Goal: Check status: Check status

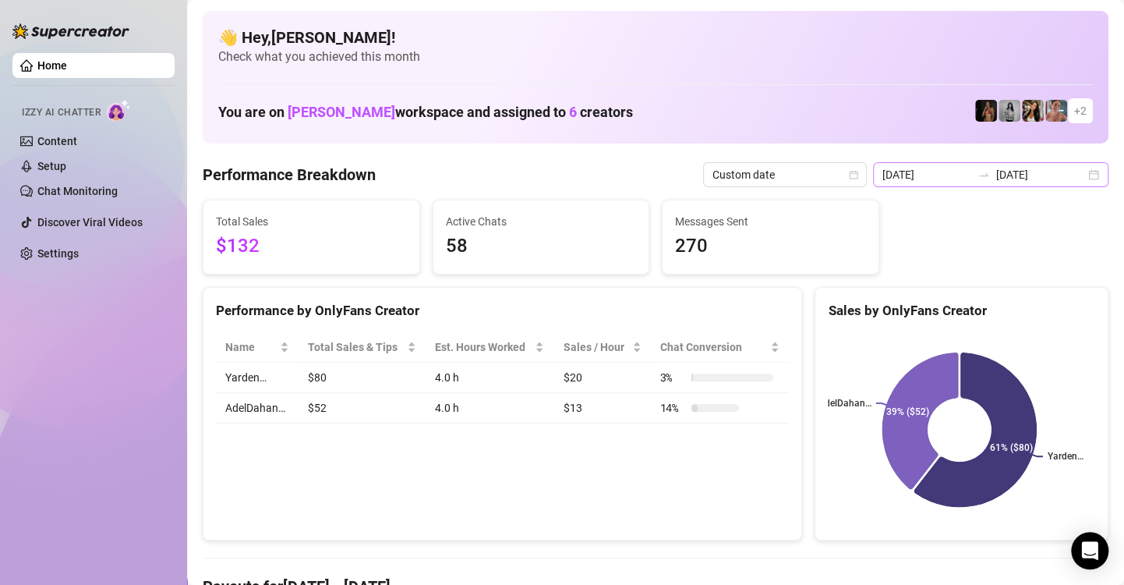
click at [1082, 175] on div "[DATE] [DATE]" at bounding box center [990, 174] width 235 height 25
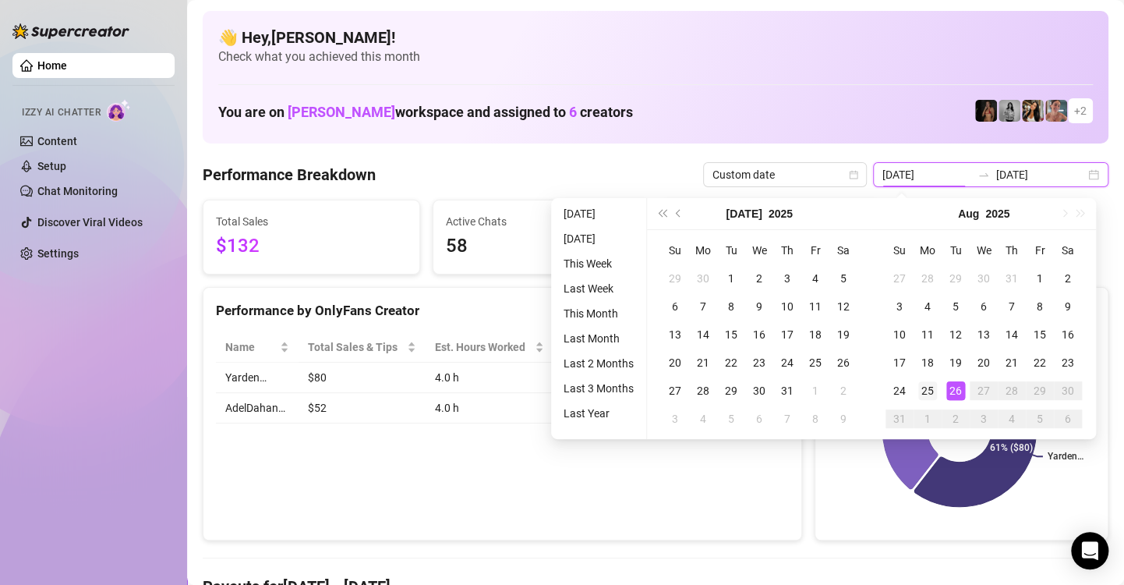
type input "[DATE]"
click at [932, 391] on div "25" at bounding box center [928, 390] width 19 height 19
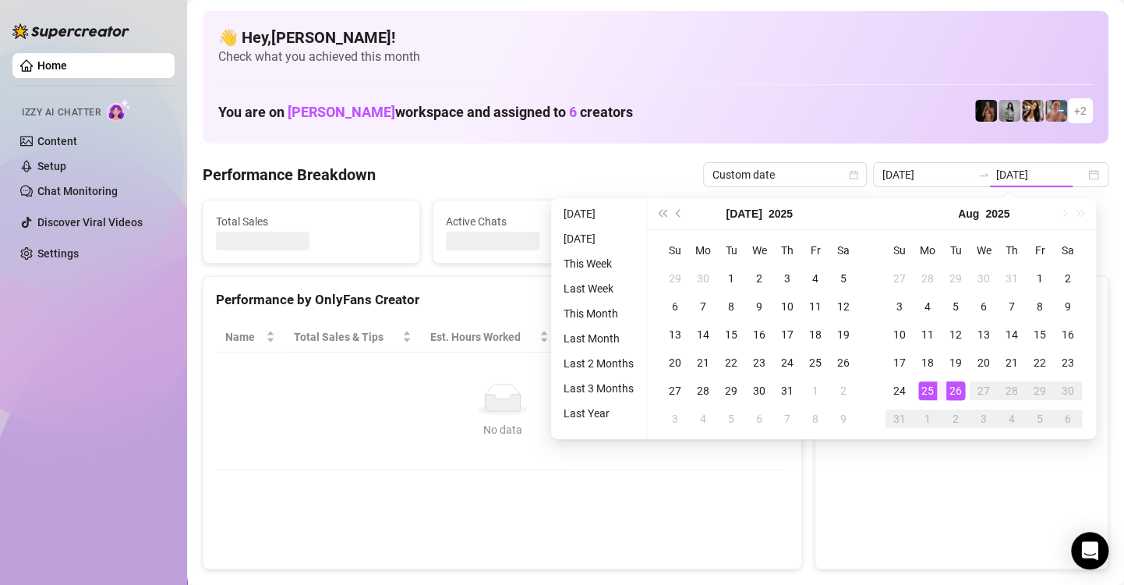
type input "[DATE]"
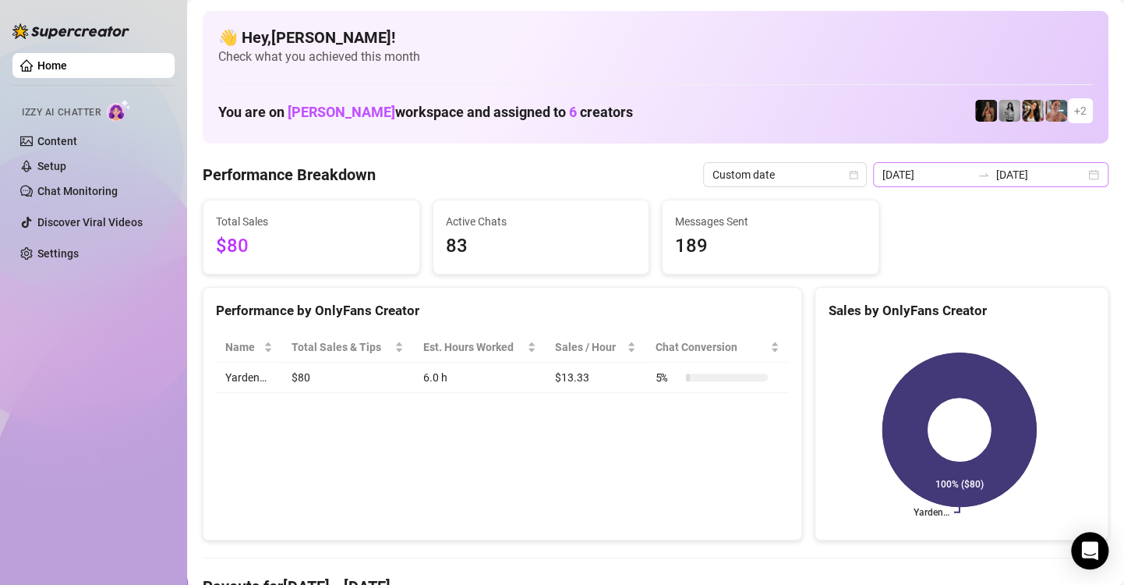
click at [1085, 173] on div "[DATE] [DATE]" at bounding box center [990, 174] width 235 height 25
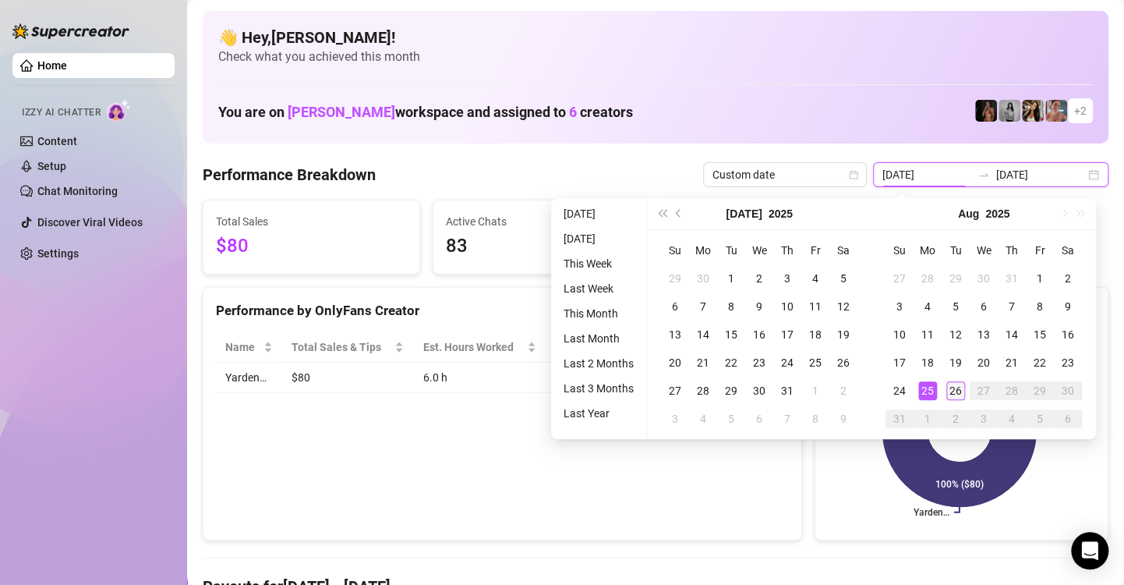
type input "[DATE]"
click at [955, 391] on div "26" at bounding box center [956, 390] width 19 height 19
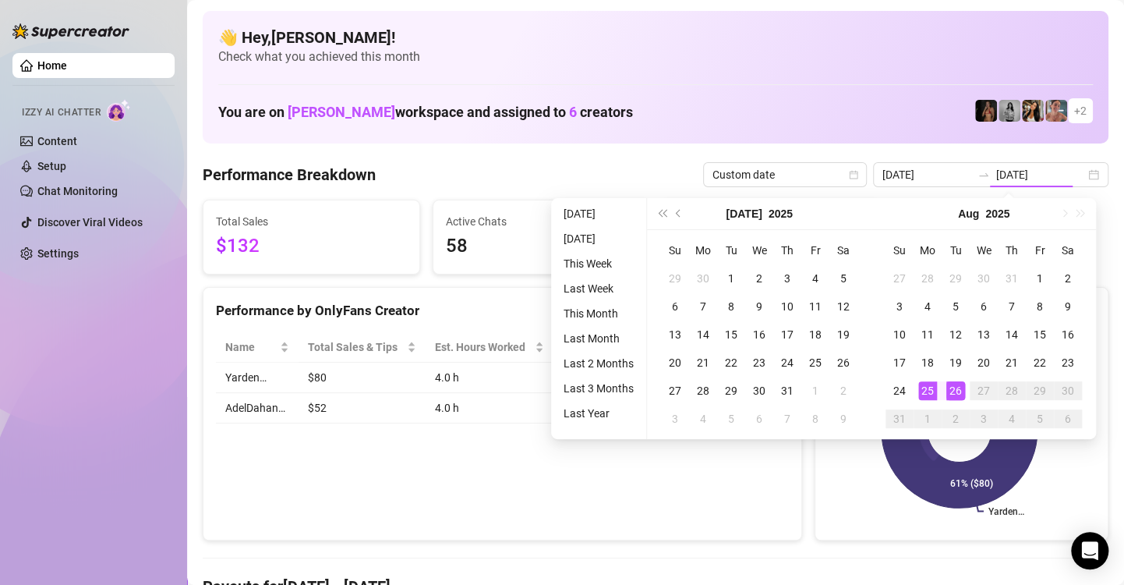
type input "[DATE]"
